Goal: Go to known website: Go to known website

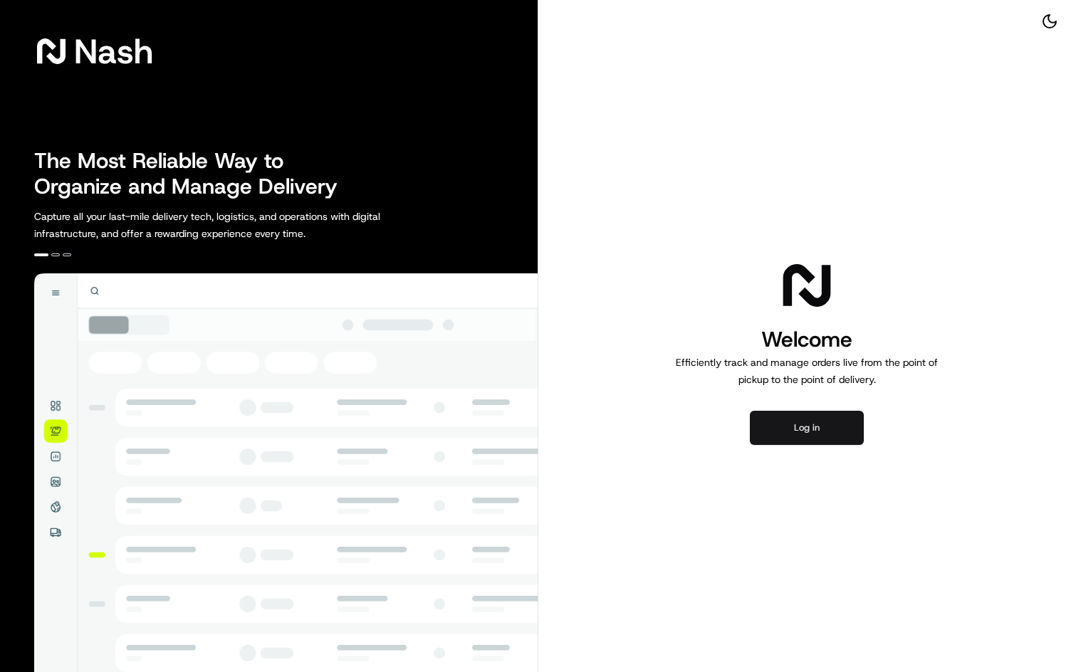
click at [811, 434] on button "Log in" at bounding box center [807, 428] width 114 height 34
click at [789, 422] on button "Log in" at bounding box center [807, 428] width 114 height 34
